Goal: Task Accomplishment & Management: Manage account settings

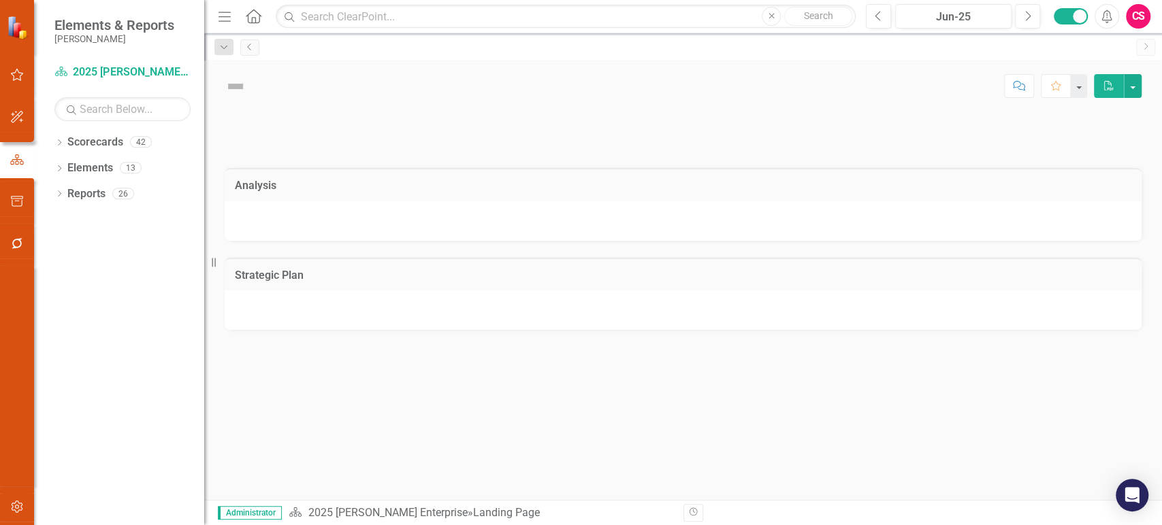
click at [15, 517] on button "button" at bounding box center [17, 507] width 31 height 29
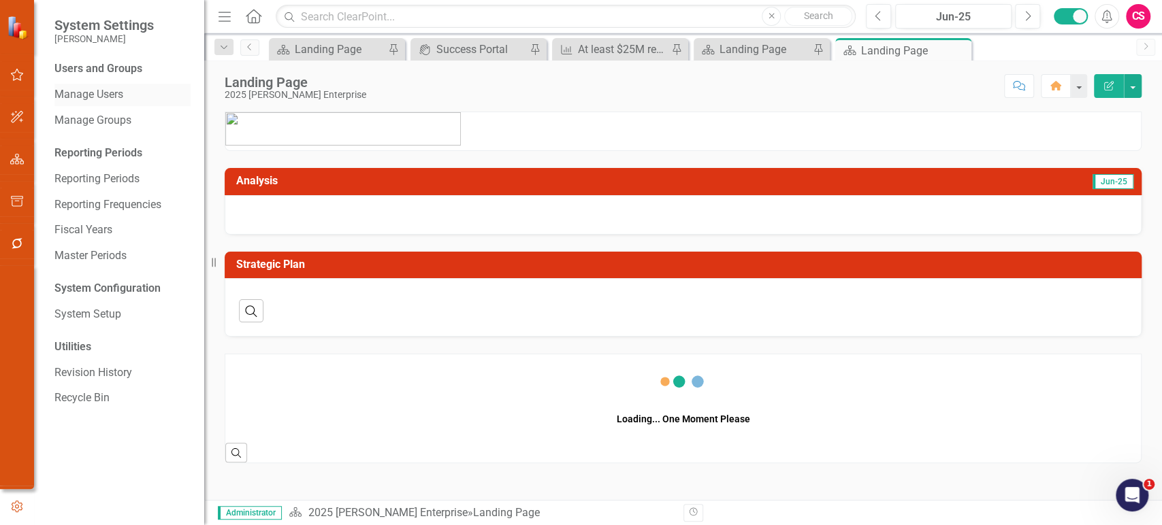
click at [98, 87] on link "Manage Users" at bounding box center [122, 95] width 136 height 16
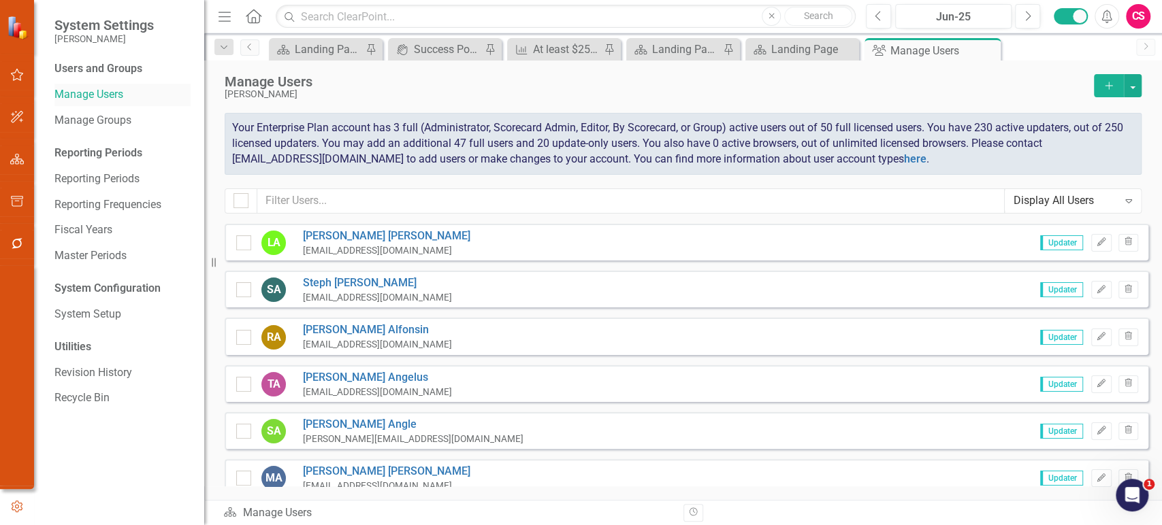
checkbox input "false"
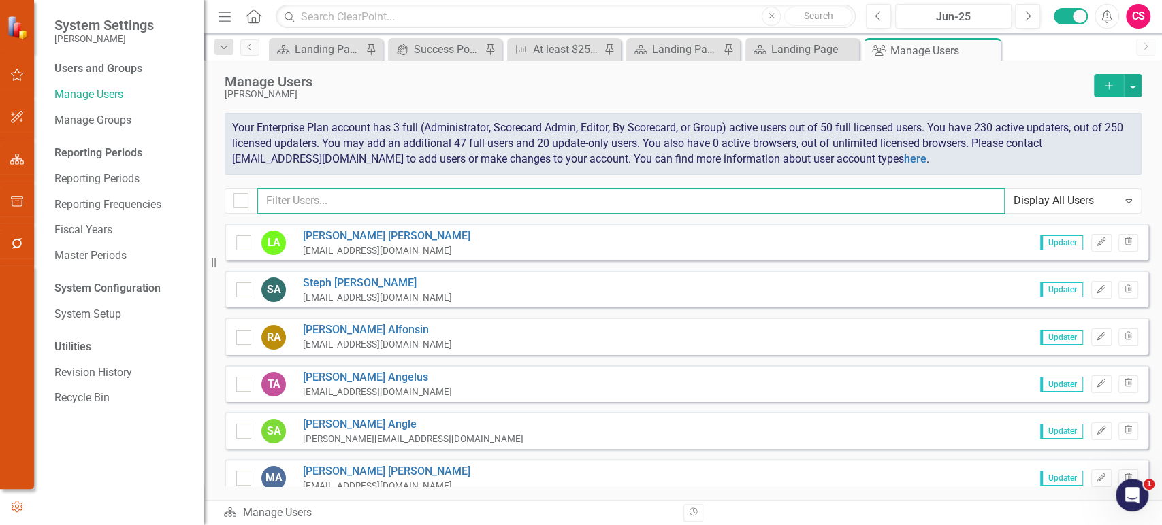
click at [305, 195] on input "text" at bounding box center [630, 201] width 747 height 25
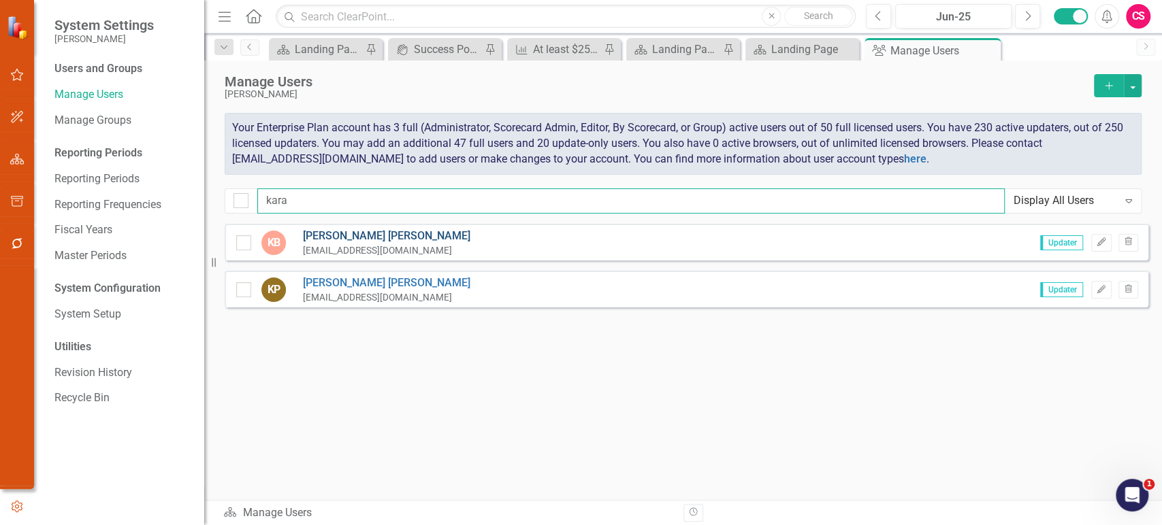
type input "kara"
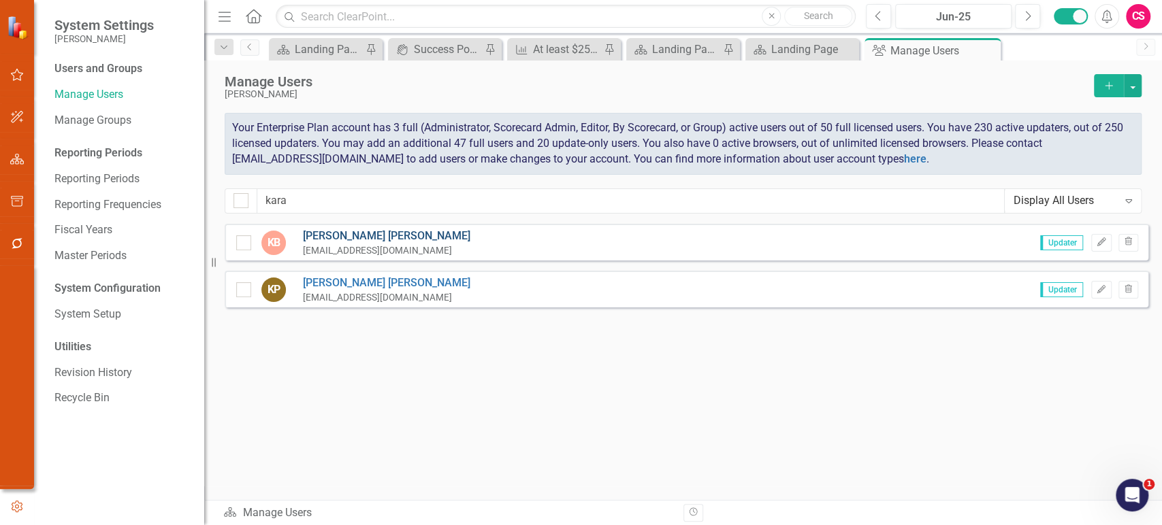
click at [336, 239] on link "[PERSON_NAME]" at bounding box center [386, 237] width 167 height 16
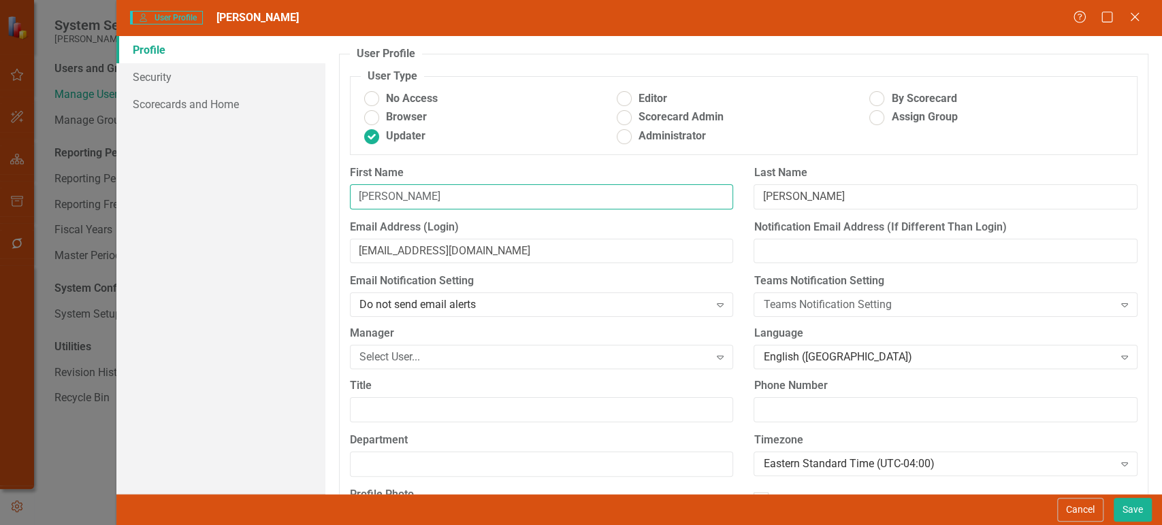
click at [439, 193] on input "[PERSON_NAME]" at bounding box center [542, 196] width 384 height 25
paste input "[PERSON_NAME]"
click at [417, 197] on input "[PERSON_NAME]" at bounding box center [542, 196] width 384 height 25
type input "[PERSON_NAME]"
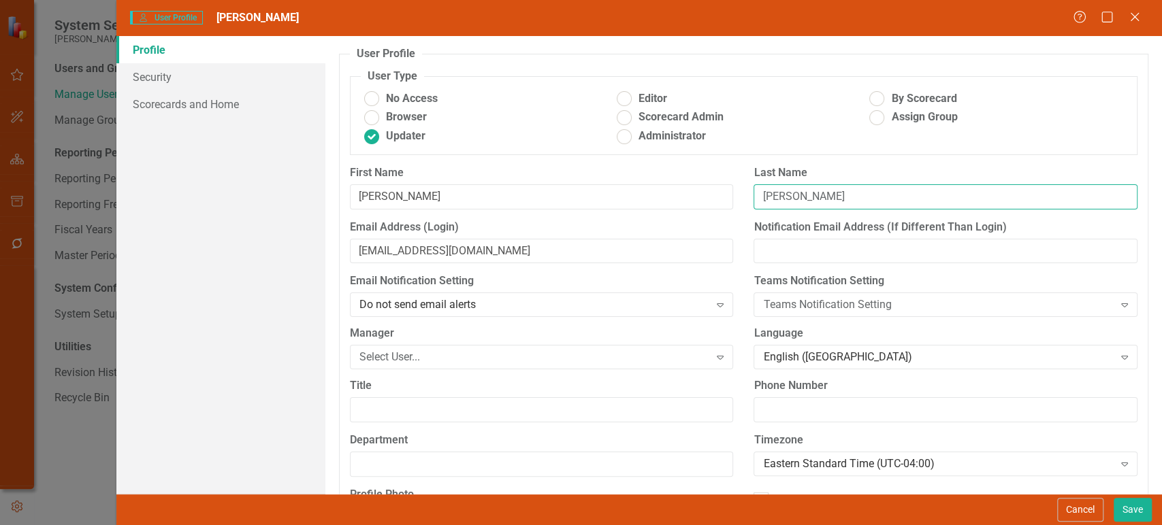
paste input "[PERSON_NAME]"
type input "[PERSON_NAME]"
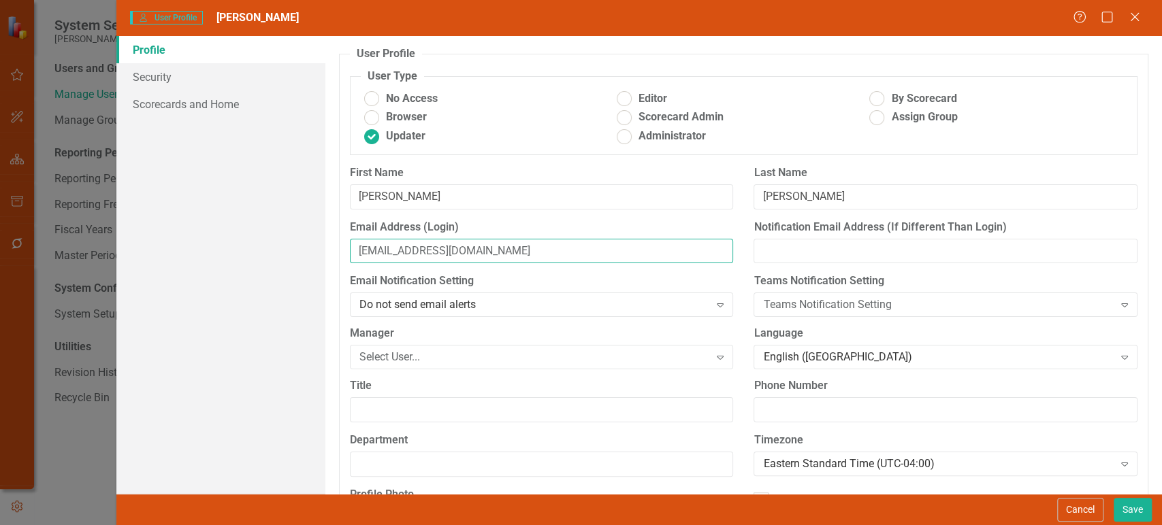
click at [474, 245] on input "[EMAIL_ADDRESS][DOMAIN_NAME]" at bounding box center [542, 251] width 384 height 25
paste input "[EMAIL_ADDRESS][DOMAIN_NAME])"
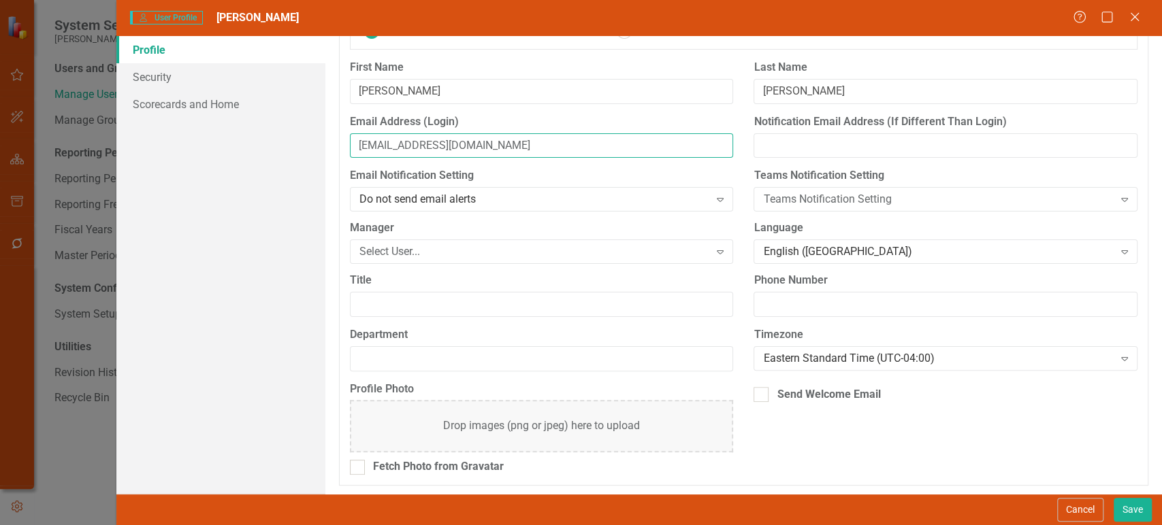
type input "[EMAIL_ADDRESS][DOMAIN_NAME]"
click at [261, 118] on div "Profile Security Scorecards and Home" at bounding box center [220, 265] width 209 height 458
click at [256, 108] on link "Scorecards and Home" at bounding box center [220, 104] width 209 height 27
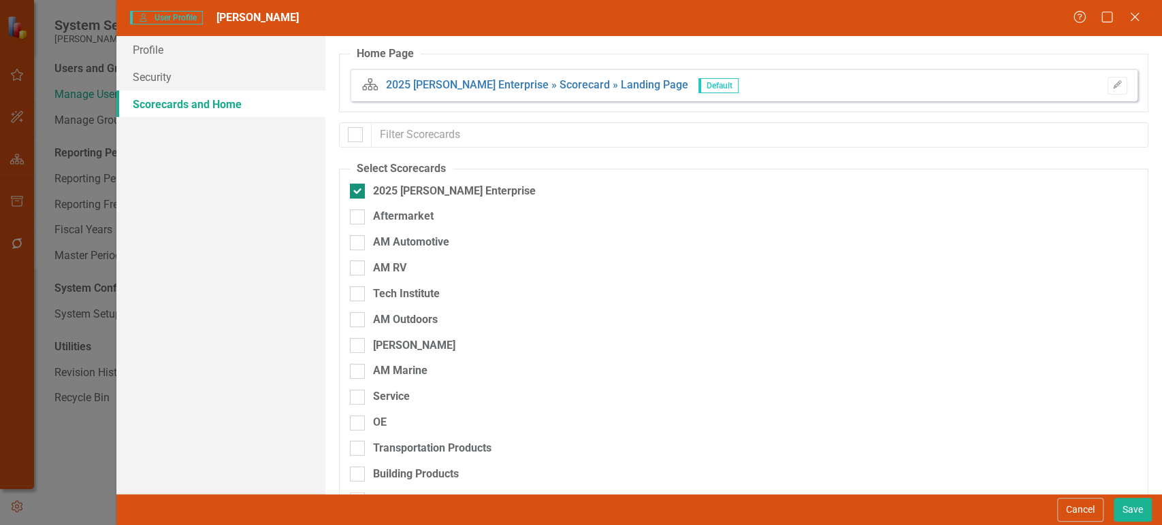
click at [360, 186] on div at bounding box center [357, 191] width 15 height 15
click at [359, 186] on input "2025 [PERSON_NAME] Enterprise" at bounding box center [354, 188] width 9 height 9
checkbox input "false"
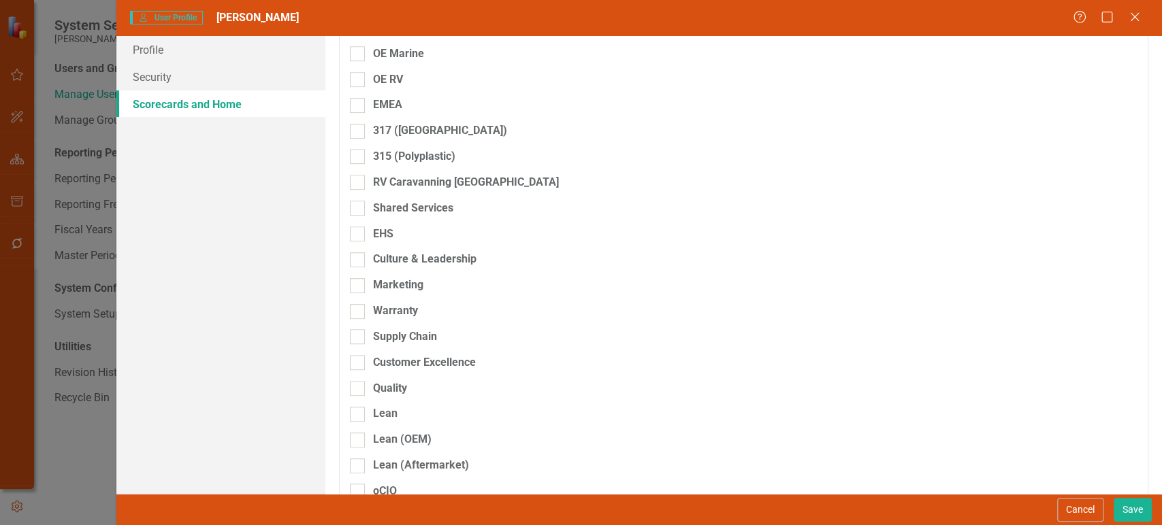
scroll to position [447, 0]
click at [359, 260] on div at bounding box center [357, 259] width 15 height 15
click at [359, 260] on input "Culture & Leadership" at bounding box center [354, 256] width 9 height 9
checkbox input "true"
click at [1127, 515] on button "Save" at bounding box center [1133, 510] width 38 height 24
